Goal: Navigation & Orientation: Find specific page/section

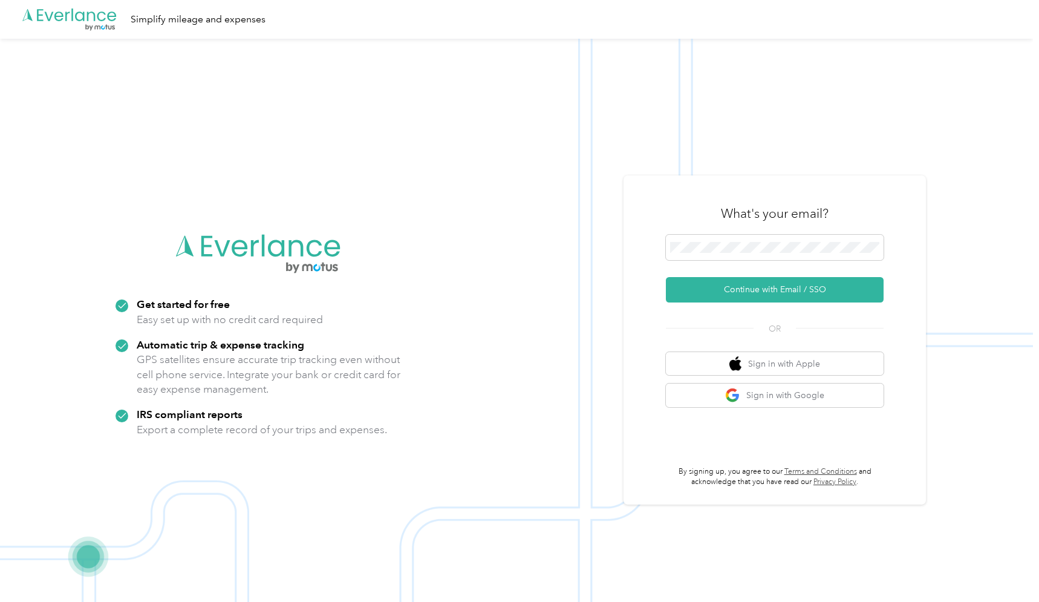
click at [779, 289] on button "Continue with Email / SSO" at bounding box center [775, 289] width 218 height 25
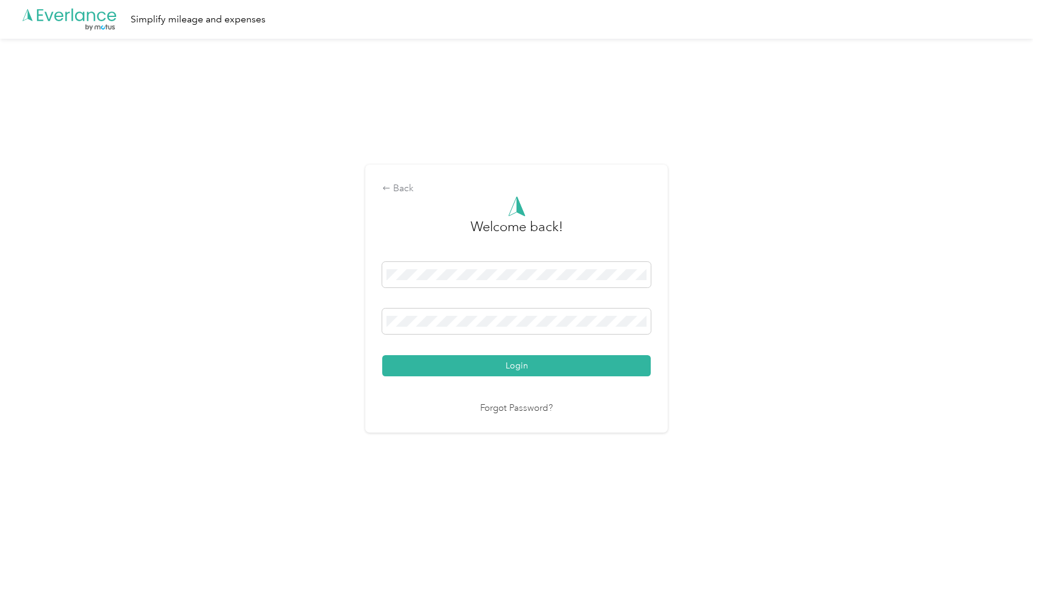
click at [519, 365] on button "Login" at bounding box center [516, 365] width 268 height 21
